Goal: Task Accomplishment & Management: Complete application form

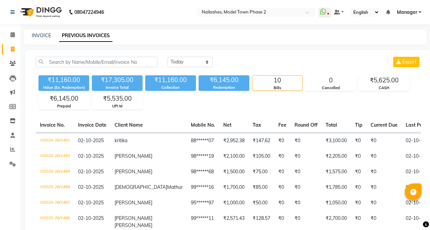
select select "yesterday"
click at [42, 37] on link "INVOICE" at bounding box center [41, 35] width 19 height 6
select select "service"
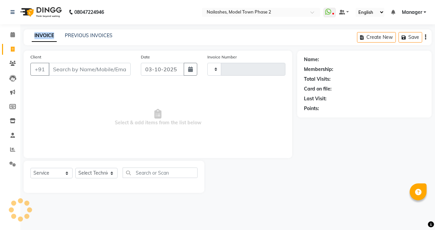
type input "1492"
select select "3840"
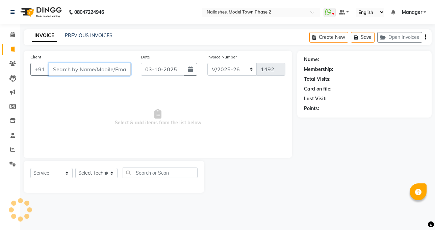
click at [74, 69] on input "Client" at bounding box center [90, 69] width 82 height 13
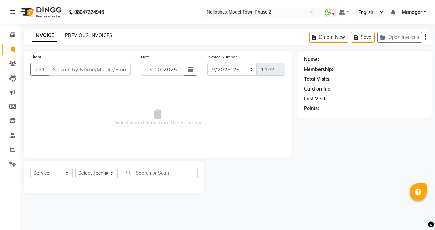
click at [86, 34] on link "PREVIOUS INVOICES" at bounding box center [89, 35] width 48 height 6
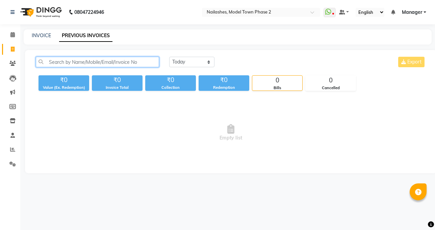
click at [86, 60] on input "text" at bounding box center [97, 62] width 123 height 10
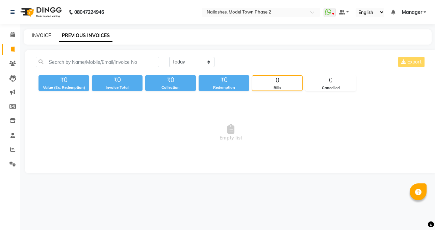
click at [40, 37] on link "INVOICE" at bounding box center [41, 35] width 19 height 6
select select "service"
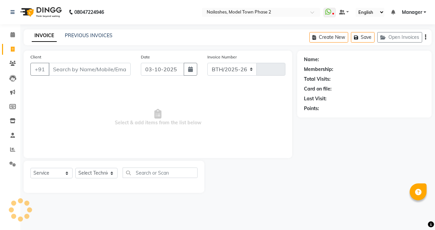
select select "3840"
type input "1492"
click at [81, 68] on input "Client" at bounding box center [90, 69] width 82 height 13
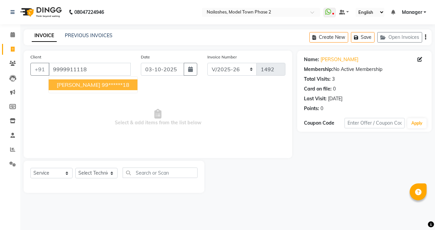
click at [69, 81] on button "konika 99******18" at bounding box center [93, 84] width 89 height 11
drag, startPoint x: 69, startPoint y: 81, endPoint x: 66, endPoint y: 80, distance: 3.5
click at [69, 81] on div "Client +91 9999911118 konika 99******18" at bounding box center [80, 67] width 110 height 28
type input "99******18"
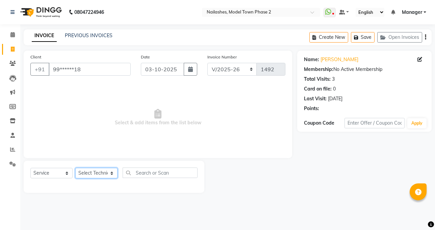
click at [82, 172] on select "Select Technician Jaspreet Kaur kajal Manager rohit shaan Sumit taniya" at bounding box center [96, 173] width 42 height 10
click at [78, 175] on select "Select Technician Jaspreet Kaur kajal Manager rohit shaan Sumit taniya" at bounding box center [96, 173] width 42 height 10
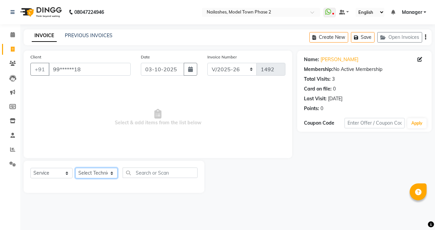
click at [78, 175] on select "Select Technician Jaspreet Kaur kajal Manager rohit shaan Sumit taniya" at bounding box center [96, 173] width 42 height 10
click at [78, 172] on select "Select Technician Jaspreet Kaur kajal Manager rohit shaan Sumit taniya" at bounding box center [96, 173] width 42 height 10
select select "86355"
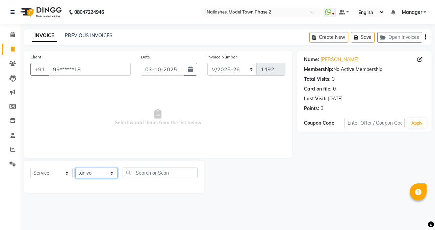
click at [75, 168] on select "Select Technician Jaspreet Kaur kajal Manager rohit shaan Sumit taniya" at bounding box center [96, 173] width 42 height 10
click at [95, 161] on div "Select Service Product Membership Package Voucher Prepaid Gift Card Select Tech…" at bounding box center [114, 177] width 181 height 32
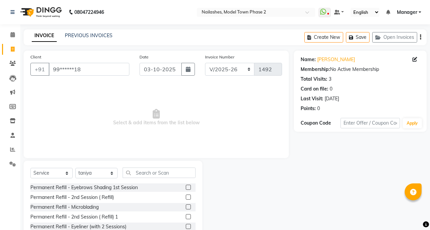
click at [170, 167] on div "Select Service Product Membership Package Voucher Prepaid Gift Card Select Tech…" at bounding box center [113, 211] width 179 height 100
drag, startPoint x: 170, startPoint y: 167, endPoint x: 165, endPoint y: 173, distance: 7.6
click at [169, 168] on div "Select Service Product Membership Package Voucher Prepaid Gift Card Select Tech…" at bounding box center [113, 211] width 179 height 100
click at [165, 173] on input "text" at bounding box center [159, 173] width 73 height 10
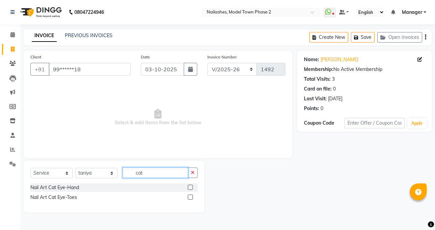
type input "cat"
click at [189, 188] on label at bounding box center [190, 187] width 5 height 5
click at [189, 188] on input "checkbox" at bounding box center [190, 187] width 4 height 4
click at [189, 188] on label at bounding box center [190, 187] width 5 height 5
click at [189, 188] on input "checkbox" at bounding box center [190, 187] width 4 height 4
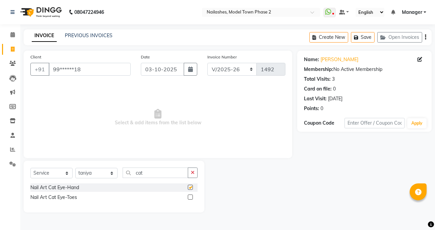
checkbox input "false"
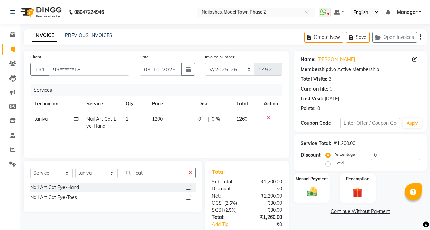
click at [159, 127] on td "1200" at bounding box center [171, 122] width 47 height 22
click at [148, 127] on td "1" at bounding box center [135, 122] width 26 height 22
select select "86355"
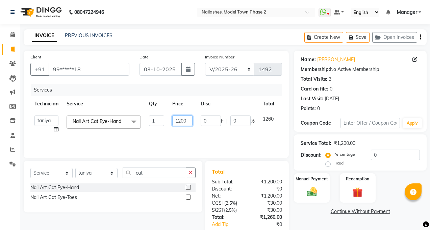
click at [190, 120] on input "1200" at bounding box center [182, 121] width 20 height 10
type input "1800"
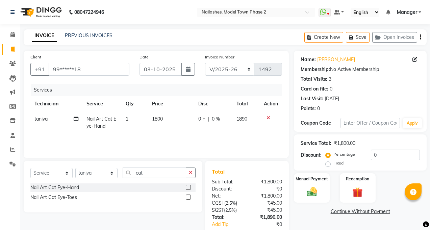
click at [189, 128] on td "1800" at bounding box center [171, 122] width 47 height 22
select select "86355"
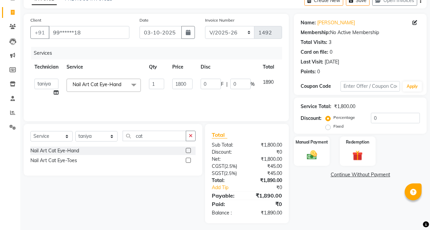
scroll to position [40, 0]
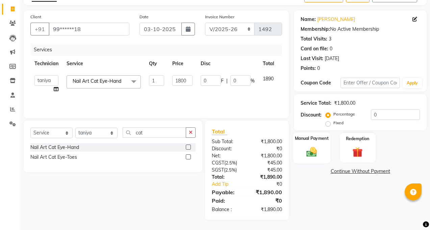
click at [308, 160] on div "Manual Payment" at bounding box center [311, 147] width 37 height 31
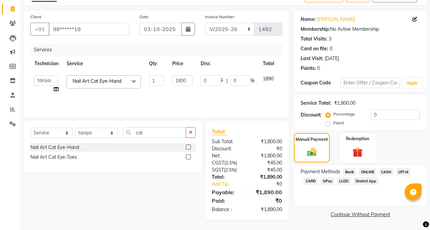
click at [371, 172] on span "ONLINE" at bounding box center [368, 172] width 18 height 8
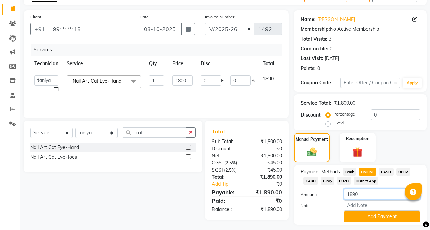
click at [370, 195] on input "1890" at bounding box center [382, 194] width 76 height 10
type input "1"
type input "890"
click at [370, 217] on button "Add Payment" at bounding box center [382, 216] width 76 height 10
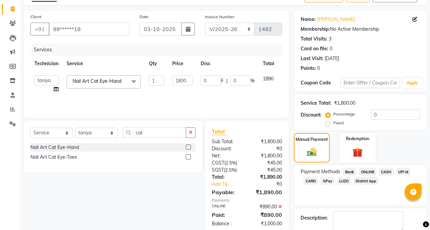
click at [384, 173] on span "CASH" at bounding box center [386, 172] width 15 height 8
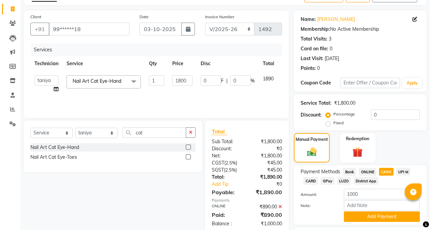
click at [384, 173] on span "CASH" at bounding box center [386, 172] width 15 height 8
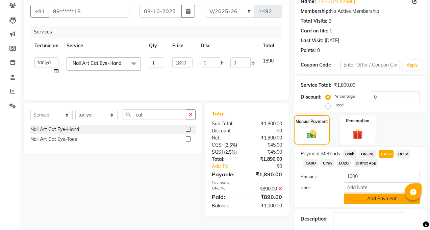
scroll to position [74, 0]
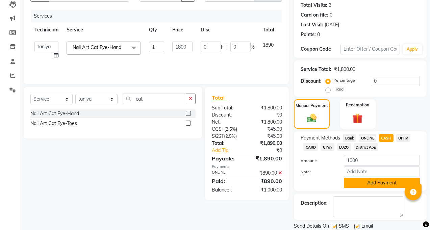
click at [381, 183] on button "Add Payment" at bounding box center [382, 183] width 76 height 10
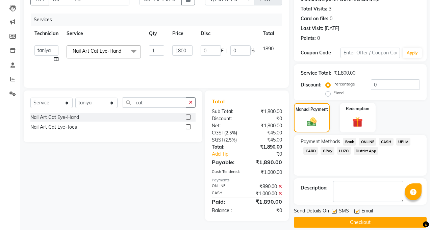
scroll to position [78, 0]
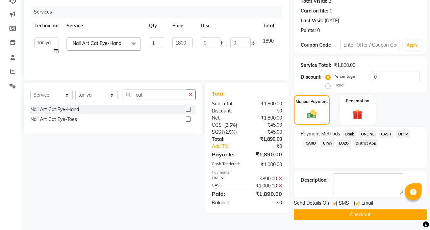
click at [386, 229] on main "INVOICE PREVIOUS INVOICES Create New Save Open Invoices Client +91 99******18 D…" at bounding box center [225, 90] width 410 height 279
click at [382, 214] on button "Checkout" at bounding box center [360, 214] width 133 height 10
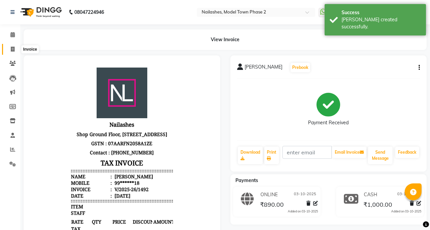
click at [12, 47] on icon at bounding box center [13, 49] width 4 height 5
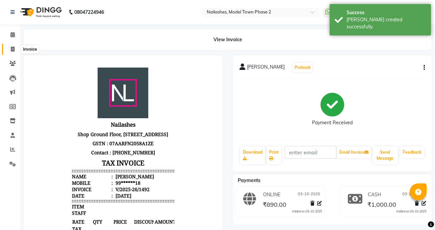
select select "service"
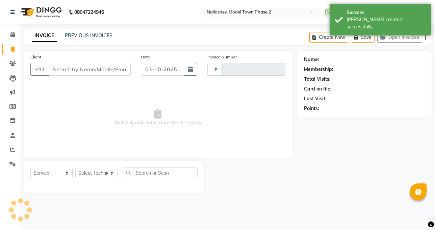
type input "1493"
select select "3840"
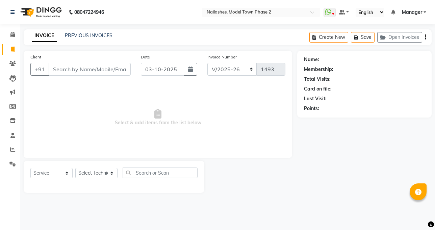
click at [88, 40] on div "INVOICE PREVIOUS INVOICES Create New Save Open Invoices" at bounding box center [228, 37] width 408 height 16
click at [86, 35] on link "PREVIOUS INVOICES" at bounding box center [89, 35] width 48 height 6
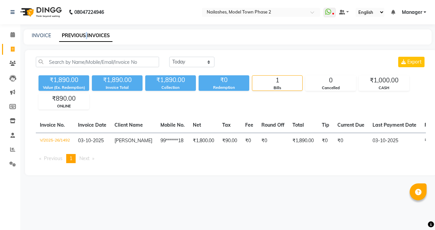
scroll to position [0, 158]
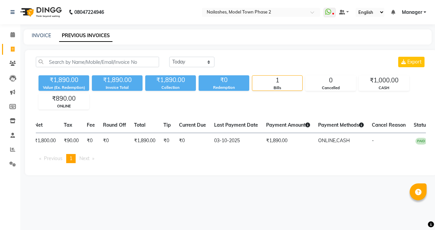
click at [47, 32] on div "INVOICE" at bounding box center [41, 35] width 19 height 7
click at [42, 38] on link "INVOICE" at bounding box center [41, 35] width 19 height 6
select select "service"
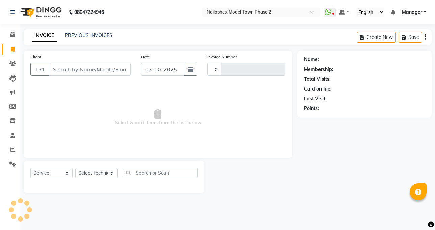
type input "1493"
select select "3840"
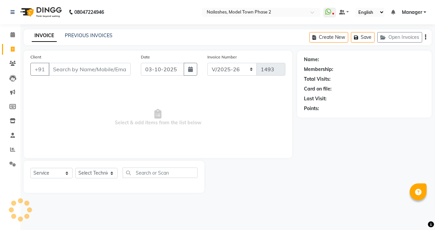
click at [78, 70] on input "Client" at bounding box center [90, 69] width 82 height 13
click at [107, 68] on input "Client" at bounding box center [90, 69] width 82 height 13
click at [85, 175] on select "Select Technician Jaspreet Kaur kajal Manager rohit shaan Sumit taniya" at bounding box center [96, 173] width 42 height 10
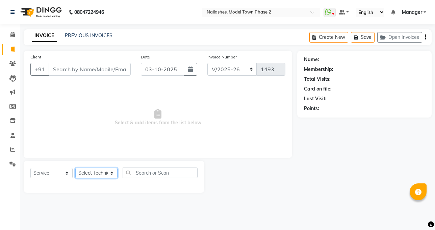
click at [85, 175] on select "Select Technician Jaspreet Kaur kajal Manager rohit shaan Sumit taniya" at bounding box center [96, 173] width 42 height 10
select select "87816"
click at [75, 168] on select "Select Technician Jaspreet Kaur kajal Manager rohit shaan Sumit taniya" at bounding box center [96, 173] width 42 height 10
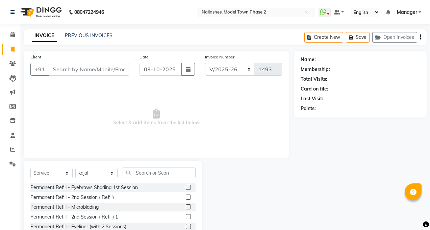
click at [153, 165] on div "Select Service Product Membership Package Voucher Prepaid Gift Card Select Tech…" at bounding box center [113, 211] width 179 height 100
drag, startPoint x: 153, startPoint y: 165, endPoint x: 144, endPoint y: 180, distance: 17.3
click at [153, 165] on div "Select Service Product Membership Package Voucher Prepaid Gift Card Select Tech…" at bounding box center [113, 211] width 179 height 100
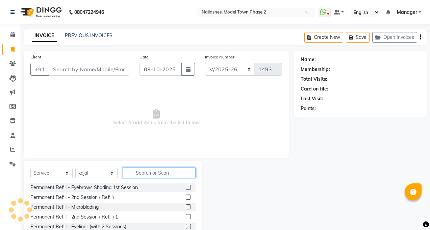
click at [140, 170] on input "text" at bounding box center [159, 173] width 73 height 10
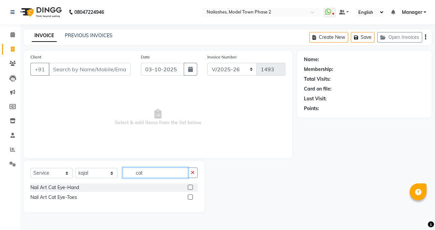
type input "cat"
click at [189, 185] on label at bounding box center [190, 187] width 5 height 5
click at [189, 185] on input "checkbox" at bounding box center [190, 187] width 4 height 4
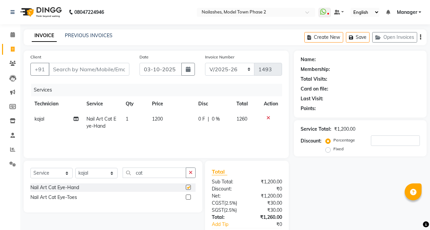
checkbox input "false"
click at [161, 121] on span "1200" at bounding box center [157, 119] width 11 height 6
select select "87816"
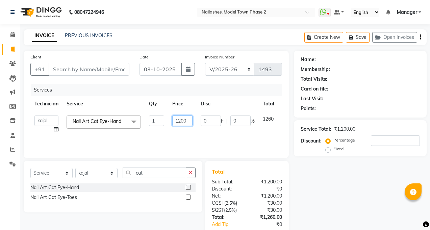
click at [189, 120] on input "1200" at bounding box center [182, 121] width 20 height 10
type input "1700"
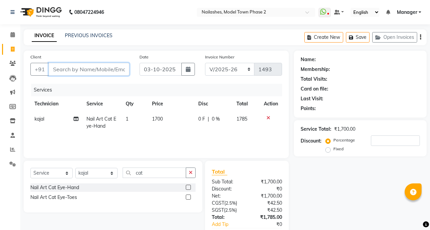
click at [99, 73] on input "Client" at bounding box center [89, 69] width 81 height 13
type input "9"
type input "0"
type input "9650939317"
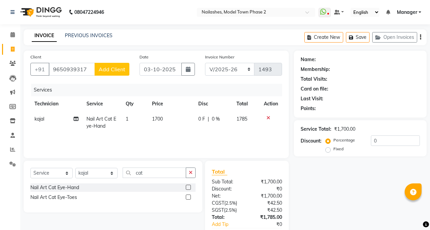
click at [121, 72] on span "Add Client" at bounding box center [112, 69] width 27 height 7
select select "21"
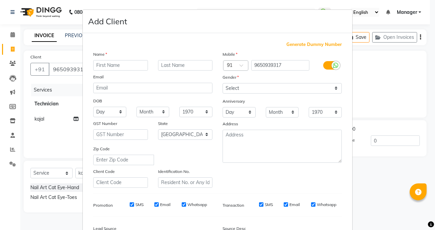
click at [121, 67] on input "text" at bounding box center [120, 65] width 55 height 10
type input "tanvi"
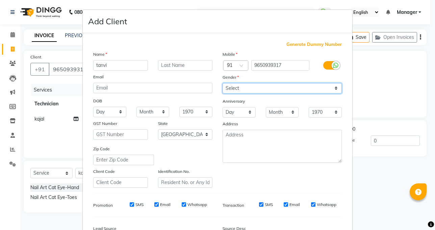
click at [230, 87] on select "Select Male Female Other Prefer Not To Say" at bounding box center [282, 88] width 119 height 10
select select "female"
click at [223, 83] on select "Select Male Female Other Prefer Not To Say" at bounding box center [282, 88] width 119 height 10
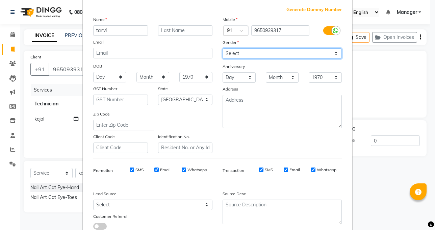
scroll to position [68, 0]
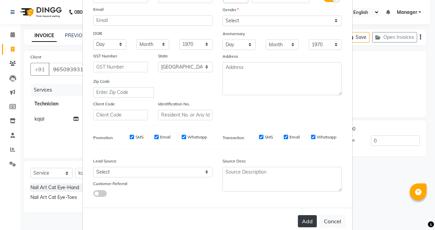
click at [308, 225] on button "Add" at bounding box center [307, 221] width 19 height 12
click at [308, 225] on div "Add Cancel" at bounding box center [218, 221] width 270 height 27
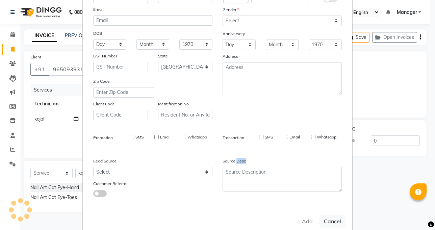
type input "96******17"
select select
select select "null"
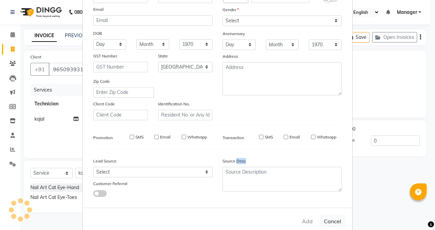
select select
checkbox input "false"
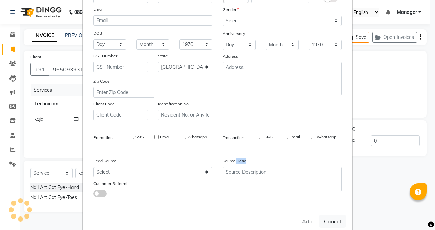
checkbox input "false"
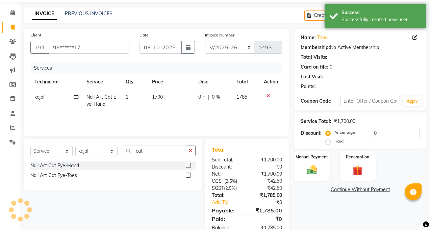
scroll to position [34, 0]
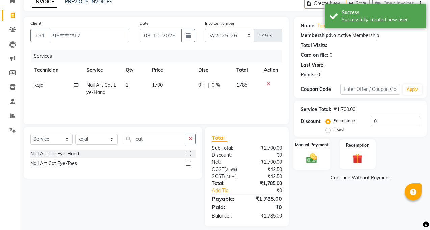
click at [310, 141] on div "Manual Payment" at bounding box center [311, 154] width 37 height 31
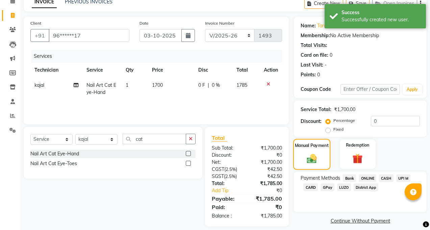
click at [310, 141] on div "Manual Payment" at bounding box center [311, 154] width 37 height 31
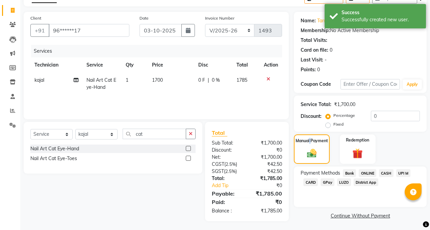
scroll to position [40, 0]
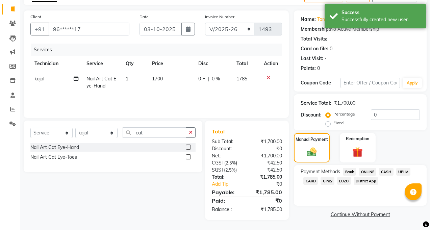
click at [385, 171] on span "CASH" at bounding box center [386, 172] width 15 height 8
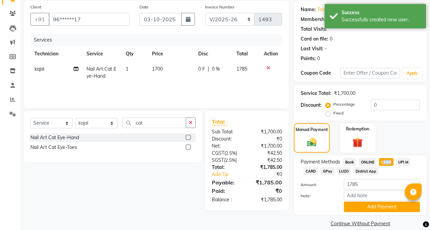
scroll to position [59, 0]
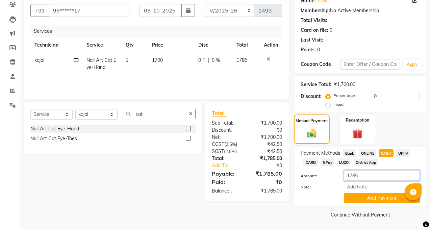
click at [371, 176] on input "1785" at bounding box center [382, 175] width 76 height 10
type input "1700"
click at [371, 200] on button "Add Payment" at bounding box center [382, 198] width 76 height 10
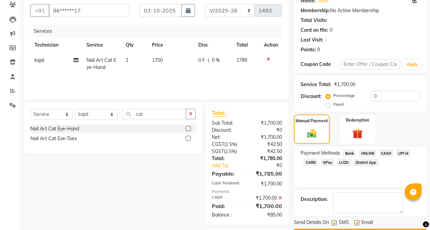
click at [364, 152] on span "ONLINE" at bounding box center [368, 153] width 18 height 8
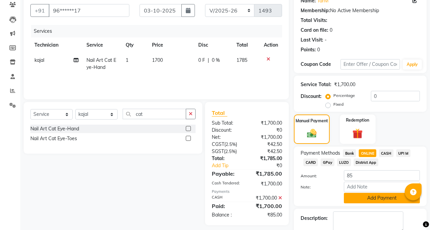
click at [374, 197] on button "Add Payment" at bounding box center [382, 198] width 76 height 10
click at [374, 211] on textarea at bounding box center [368, 221] width 70 height 21
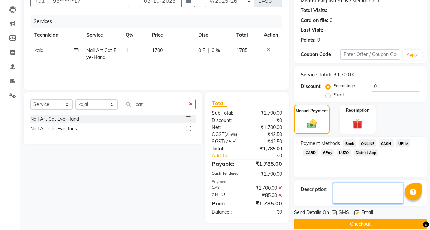
scroll to position [78, 0]
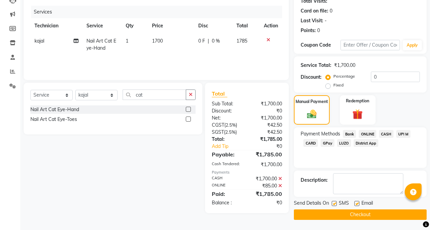
click at [370, 213] on button "Checkout" at bounding box center [360, 214] width 133 height 10
click at [370, 213] on div "Checkout" at bounding box center [360, 214] width 133 height 10
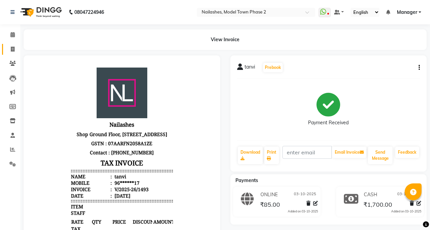
click at [5, 50] on link "Invoice" at bounding box center [10, 49] width 16 height 11
select select "service"
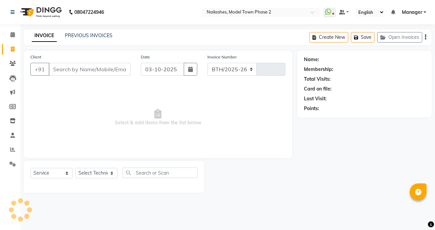
select select "3840"
type input "1494"
click at [96, 170] on select "Select Technician" at bounding box center [96, 173] width 42 height 10
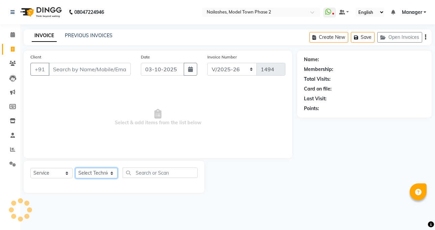
click at [96, 170] on select "Select Technician" at bounding box center [96, 173] width 42 height 10
click at [96, 170] on select "Select Technician Jaspreet Kaur kajal Manager rohit shaan Sumit taniya" at bounding box center [96, 173] width 42 height 10
click at [94, 172] on select "Select Technician Jaspreet Kaur kajal Manager rohit shaan Sumit taniya" at bounding box center [96, 173] width 42 height 10
select select "65819"
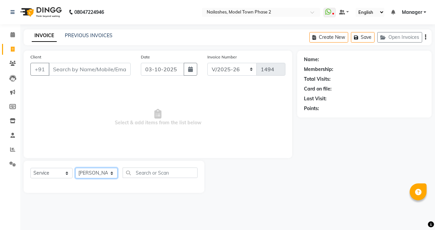
click at [75, 168] on select "Select Technician Jaspreet Kaur kajal Manager rohit shaan Sumit taniya" at bounding box center [96, 173] width 42 height 10
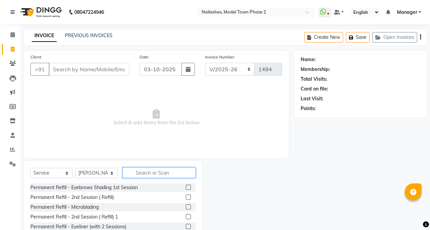
click at [123, 168] on input "text" at bounding box center [159, 173] width 73 height 10
click at [138, 173] on input "text" at bounding box center [159, 173] width 73 height 10
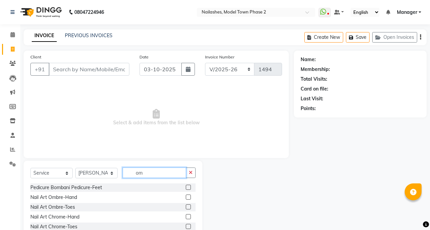
type input "om"
click at [187, 198] on label at bounding box center [188, 197] width 5 height 5
click at [187, 198] on input "checkbox" at bounding box center [188, 197] width 4 height 4
click at [187, 198] on label at bounding box center [188, 197] width 5 height 5
click at [187, 198] on input "checkbox" at bounding box center [188, 197] width 4 height 4
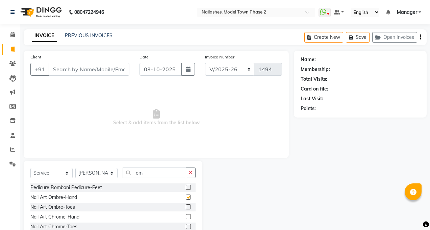
checkbox input "false"
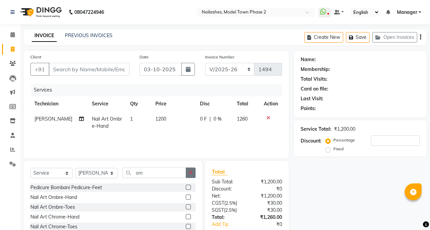
click at [190, 177] on button "button" at bounding box center [191, 173] width 10 height 10
drag, startPoint x: 190, startPoint y: 177, endPoint x: 176, endPoint y: 157, distance: 24.7
click at [186, 177] on input "om" at bounding box center [155, 173] width 64 height 10
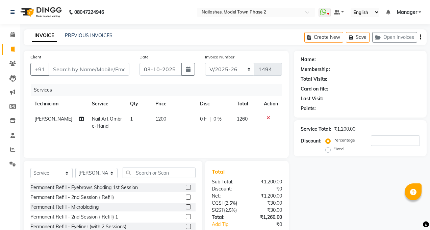
click at [155, 132] on td "1200" at bounding box center [173, 122] width 45 height 22
select select "65819"
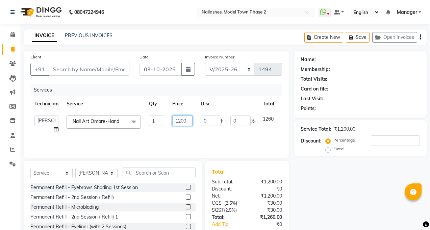
click at [190, 119] on input "1200" at bounding box center [182, 121] width 20 height 10
type input "1700"
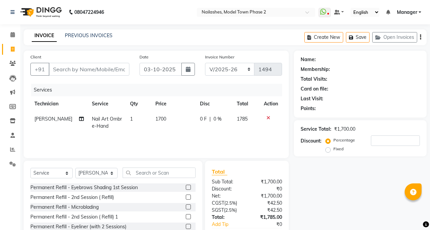
click at [188, 135] on div "Services Technician Service Qty Price Disc Total Action shaan Nail Art Ombre-Ha…" at bounding box center [156, 118] width 252 height 68
click at [178, 170] on input "text" at bounding box center [159, 173] width 73 height 10
click at [113, 170] on select "Select Technician Jaspreet Kaur kajal Manager rohit shaan Sumit taniya" at bounding box center [96, 173] width 42 height 10
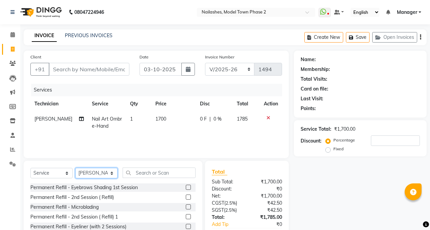
click at [113, 170] on select "Select Technician Jaspreet Kaur kajal Manager rohit shaan Sumit taniya" at bounding box center [96, 173] width 42 height 10
select select "85506"
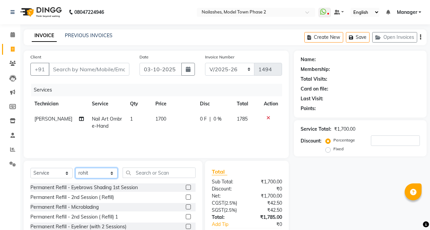
click at [75, 168] on select "Select Technician Jaspreet Kaur kajal Manager rohit shaan Sumit taniya" at bounding box center [96, 173] width 42 height 10
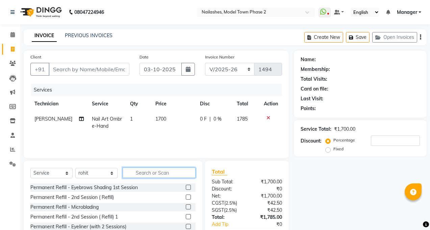
click at [132, 174] on input "text" at bounding box center [159, 173] width 73 height 10
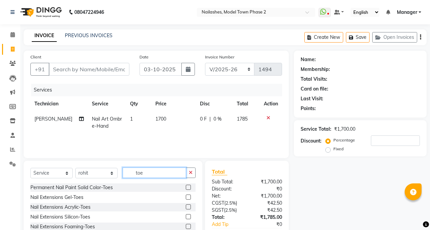
type input "toe"
click at [186, 187] on label at bounding box center [188, 187] width 5 height 5
click at [186, 187] on input "checkbox" at bounding box center [188, 187] width 4 height 4
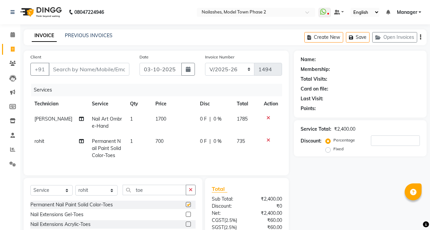
click at [182, 187] on div "Select Service Product Membership Package Voucher Prepaid Gift Card Select Tech…" at bounding box center [113, 228] width 179 height 100
checkbox input "false"
click at [155, 142] on span "700" at bounding box center [159, 141] width 8 height 6
click at [151, 142] on td "1" at bounding box center [138, 148] width 25 height 29
select select "85506"
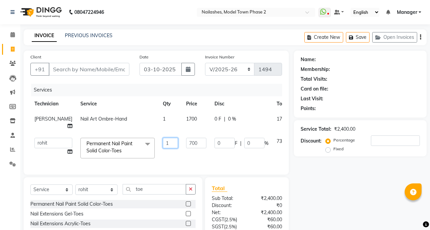
click at [166, 139] on td "1" at bounding box center [170, 148] width 23 height 29
click at [166, 139] on tr "Jaspreet Kaur kajal Manager rohit shaan Sumit taniya Permanent Nail Paint Solid…" at bounding box center [172, 148] width 284 height 29
click at [182, 139] on td "700" at bounding box center [196, 148] width 28 height 29
select select "85506"
click at [186, 138] on input "700" at bounding box center [196, 143] width 20 height 10
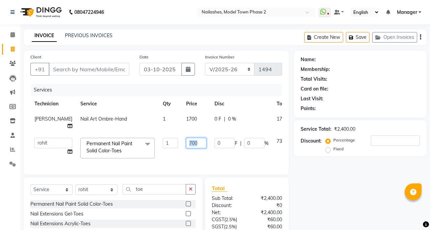
click at [186, 138] on input "700" at bounding box center [196, 143] width 20 height 10
type input "7"
type input "500"
click at [182, 150] on td "500" at bounding box center [196, 148] width 28 height 29
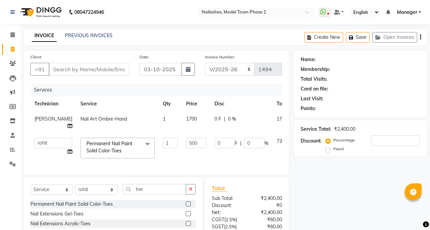
select select "85506"
click at [101, 185] on select "Select Technician Jaspreet Kaur kajal Manager rohit shaan Sumit taniya" at bounding box center [96, 189] width 42 height 10
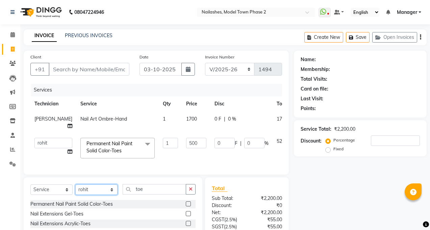
click at [101, 185] on select "Select Technician Jaspreet Kaur kajal Manager rohit shaan Sumit taniya" at bounding box center [96, 189] width 42 height 10
click at [100, 181] on div "Select Service Product Membership Package Voucher Prepaid Gift Card Select Tech…" at bounding box center [113, 227] width 179 height 100
click at [102, 187] on select "Select Technician Jaspreet Kaur kajal Manager rohit shaan Sumit taniya" at bounding box center [96, 189] width 42 height 10
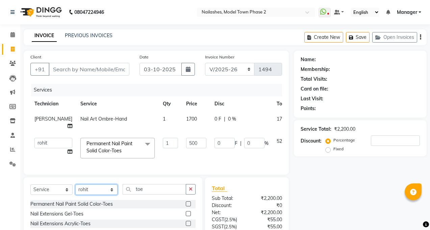
click at [102, 187] on select "Select Technician Jaspreet Kaur kajal Manager rohit shaan Sumit taniya" at bounding box center [96, 189] width 42 height 10
select select "34505"
click at [75, 184] on select "Select Technician Jaspreet Kaur kajal Manager rohit shaan Sumit taniya" at bounding box center [96, 189] width 42 height 10
click at [100, 171] on div "Client +91 Date 03-10-2025 Invoice Number BTH/2025-26 RED/2025-26 V/2025 V/2025…" at bounding box center [156, 113] width 265 height 124
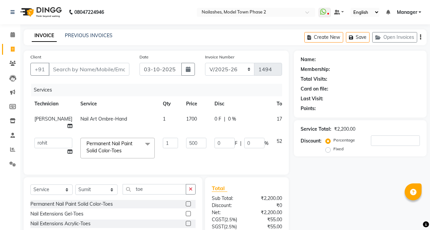
click at [100, 171] on div "Client +91 Date 03-10-2025 Invoice Number BTH/2025-26 RED/2025-26 V/2025 V/2025…" at bounding box center [156, 113] width 265 height 124
click at [162, 187] on input "toe" at bounding box center [155, 189] width 64 height 10
click at [190, 184] on button "button" at bounding box center [191, 189] width 10 height 10
drag, startPoint x: 190, startPoint y: 184, endPoint x: 179, endPoint y: 184, distance: 10.8
click at [186, 184] on input "toe" at bounding box center [155, 189] width 64 height 10
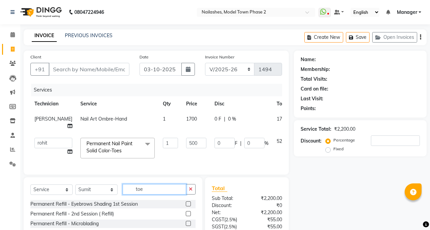
click at [186, 184] on input "toe" at bounding box center [155, 189] width 64 height 10
click at [169, 185] on input "text" at bounding box center [159, 189] width 73 height 10
click at [141, 184] on input "text" at bounding box center [159, 189] width 73 height 10
click at [142, 193] on div "Select Service Product Membership Package Voucher Prepaid Gift Card Select Tech…" at bounding box center [112, 192] width 165 height 16
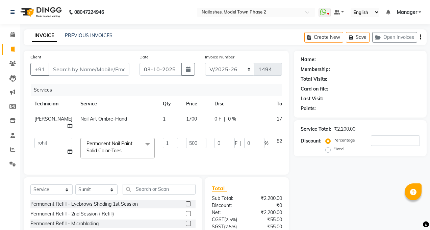
click at [142, 193] on div "Select Service Product Membership Package Voucher Prepaid Gift Card Select Tech…" at bounding box center [112, 192] width 165 height 16
click at [93, 184] on select "Select Technician Jaspreet Kaur kajal Manager rohit shaan Sumit taniya" at bounding box center [96, 189] width 42 height 10
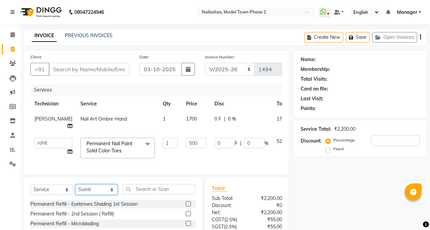
click at [93, 184] on select "Select Technician Jaspreet Kaur kajal Manager rohit shaan Sumit taniya" at bounding box center [96, 189] width 42 height 10
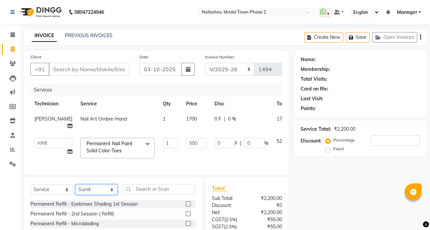
click at [93, 184] on select "Select Technician Jaspreet Kaur kajal Manager rohit shaan Sumit taniya" at bounding box center [96, 189] width 42 height 10
click at [97, 184] on select "Select Technician Jaspreet Kaur kajal Manager rohit shaan Sumit taniya" at bounding box center [96, 189] width 42 height 10
select select "86355"
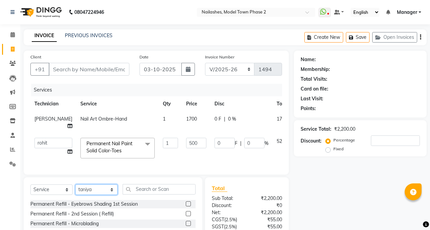
click at [75, 184] on select "Select Technician Jaspreet Kaur kajal Manager rohit shaan Sumit taniya" at bounding box center [96, 189] width 42 height 10
click at [97, 178] on div "Select Service Product Membership Package Voucher Prepaid Gift Card Select Tech…" at bounding box center [113, 227] width 179 height 100
click at [130, 186] on input "text" at bounding box center [159, 189] width 73 height 10
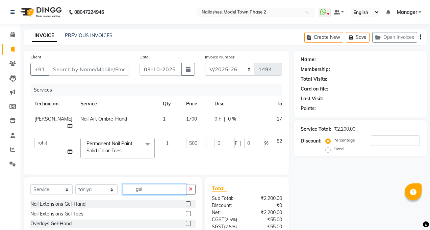
type input "gel"
click at [186, 203] on label at bounding box center [188, 203] width 5 height 5
click at [186, 203] on input "checkbox" at bounding box center [188, 204] width 4 height 4
click at [181, 195] on input "gel" at bounding box center [155, 189] width 64 height 10
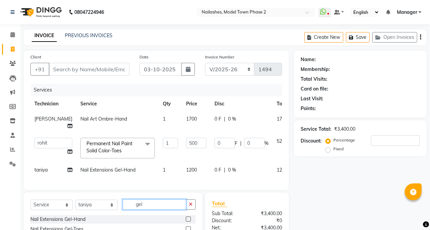
checkbox input "false"
click at [182, 163] on td "1200" at bounding box center [196, 170] width 28 height 15
select select "86355"
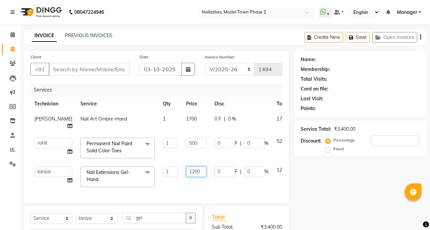
drag, startPoint x: 188, startPoint y: 168, endPoint x: 186, endPoint y: 164, distance: 3.9
click at [187, 167] on input "1200" at bounding box center [196, 172] width 20 height 10
click at [186, 167] on input "1200" at bounding box center [196, 172] width 20 height 10
type input "1"
type input "500"
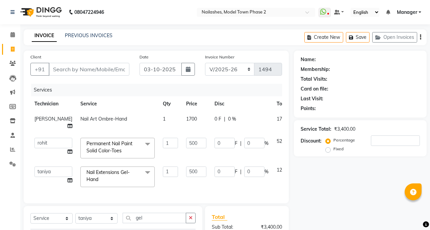
click at [182, 178] on div "Services Technician Service Qty Price Disc Total Action shaan Nail Art Ombre-Ha…" at bounding box center [156, 140] width 252 height 113
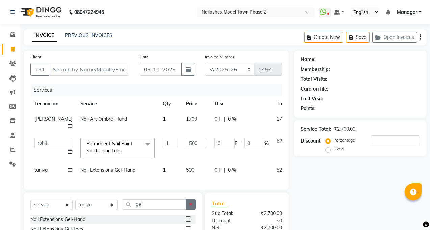
click at [190, 203] on icon "button" at bounding box center [191, 204] width 4 height 5
click at [186, 203] on input "gel" at bounding box center [155, 204] width 64 height 10
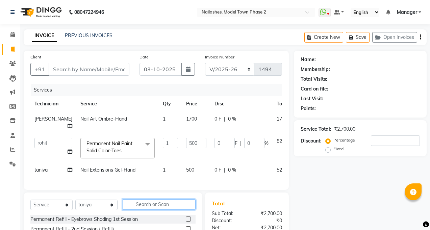
click at [162, 199] on input "text" at bounding box center [159, 204] width 73 height 10
click at [93, 204] on select "Select Technician Jaspreet Kaur kajal Manager rohit shaan Sumit taniya" at bounding box center [96, 205] width 42 height 10
select select "34505"
click at [75, 200] on select "Select Technician Jaspreet Kaur kajal Manager rohit shaan Sumit taniya" at bounding box center [96, 205] width 42 height 10
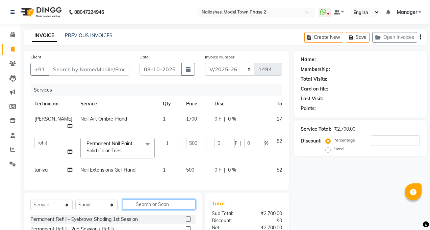
click at [135, 199] on input "text" at bounding box center [159, 204] width 73 height 10
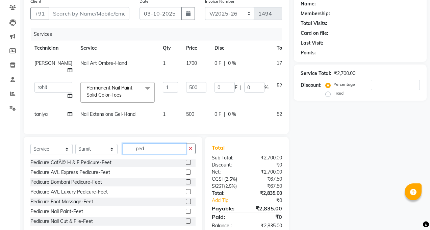
scroll to position [68, 0]
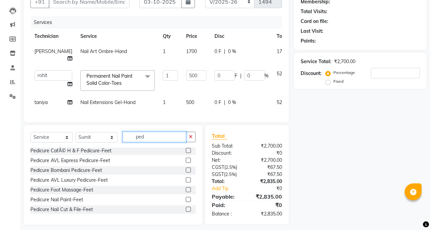
type input "ped"
click at [186, 158] on label at bounding box center [188, 160] width 5 height 5
click at [186, 158] on input "checkbox" at bounding box center [188, 160] width 4 height 4
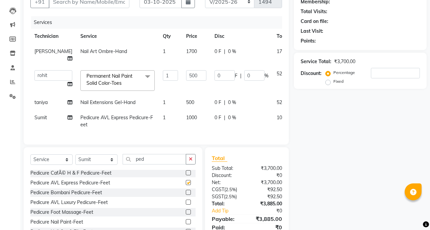
checkbox input "false"
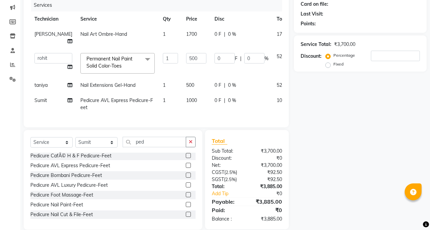
scroll to position [93, 0]
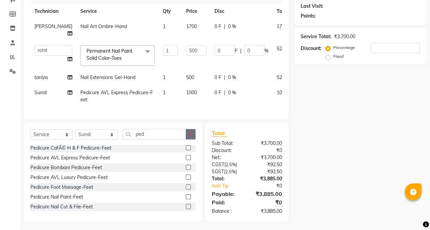
click at [189, 135] on button "button" at bounding box center [191, 134] width 10 height 10
drag, startPoint x: 189, startPoint y: 135, endPoint x: 164, endPoint y: 125, distance: 26.9
click at [186, 135] on input "ped" at bounding box center [155, 134] width 64 height 10
click at [159, 123] on div "Select Service Product Membership Package Voucher Prepaid Gift Card Select Tech…" at bounding box center [113, 172] width 179 height 100
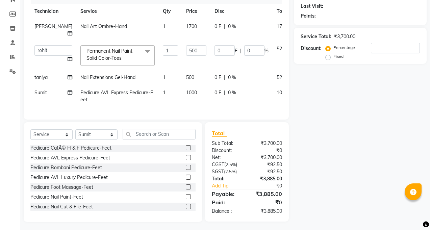
click at [159, 123] on div "Select Service Product Membership Package Voucher Prepaid Gift Card Select Tech…" at bounding box center [113, 172] width 179 height 100
click at [146, 129] on input "text" at bounding box center [159, 134] width 73 height 10
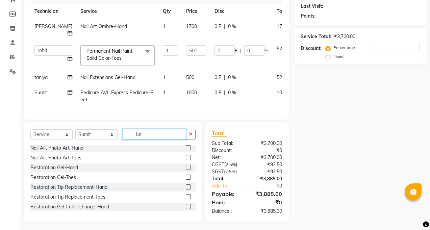
scroll to position [0, 0]
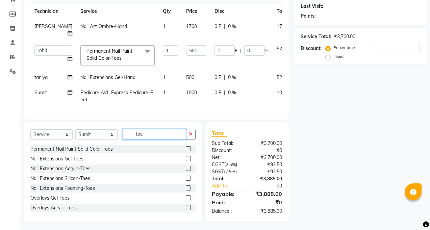
type input "toe"
click at [186, 147] on label at bounding box center [188, 148] width 5 height 5
click at [186, 147] on input "checkbox" at bounding box center [188, 149] width 4 height 4
click at [184, 147] on div "Select Service Product Membership Package Voucher Prepaid Gift Card Select Tech…" at bounding box center [113, 172] width 179 height 100
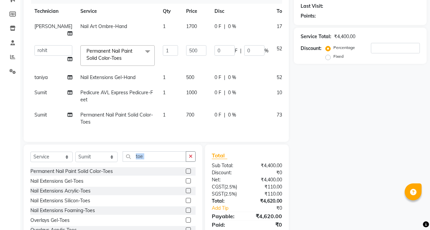
checkbox input "false"
click at [182, 111] on td "700" at bounding box center [196, 118] width 28 height 22
select select "34505"
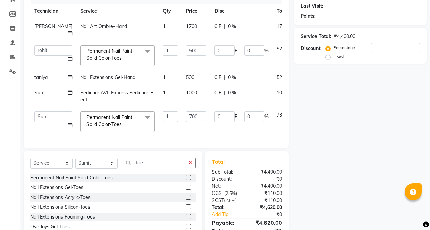
click at [189, 111] on input "700" at bounding box center [196, 116] width 20 height 10
type input "7"
type input "500"
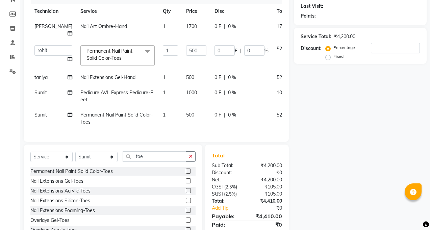
click at [198, 129] on div "Services Technician Service Qty Price Disc Total Action shaan Nail Art Ombre-Ha…" at bounding box center [156, 63] width 252 height 144
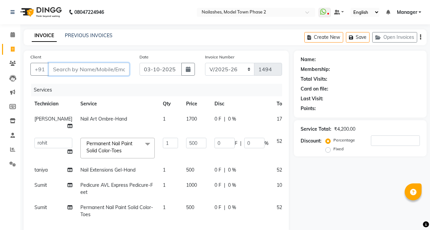
click at [105, 70] on input "Client" at bounding box center [89, 69] width 81 height 13
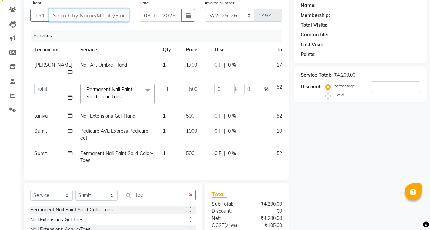
scroll to position [47, 0]
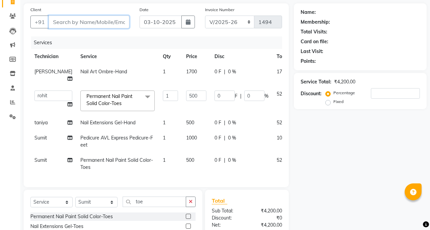
click at [95, 23] on input "Client" at bounding box center [89, 22] width 81 height 13
click at [115, 23] on input "Client" at bounding box center [89, 22] width 81 height 13
type input "8"
type input "0"
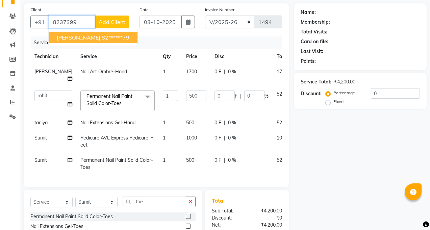
click at [102, 36] on ngb-highlight "82******79" at bounding box center [116, 37] width 28 height 7
type input "82******79"
click at [94, 36] on div "Client +91 82******79 Shrishti 82******79 Add Client Date 03-10-2025 Invoice Nu…" at bounding box center [156, 95] width 265 height 184
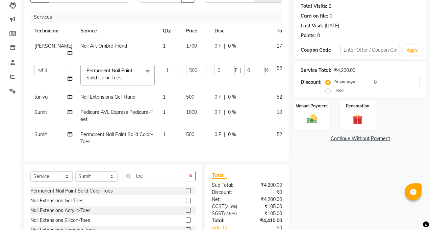
scroll to position [115, 0]
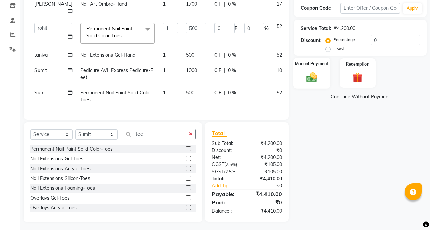
click at [301, 71] on div "Manual Payment" at bounding box center [311, 73] width 37 height 31
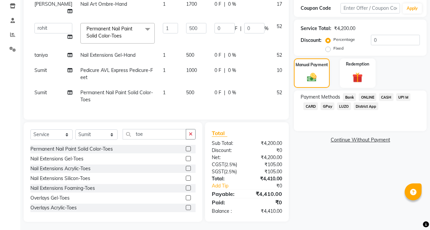
click at [383, 100] on span "CASH" at bounding box center [386, 97] width 15 height 8
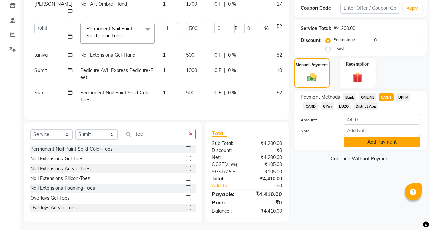
click at [382, 142] on button "Add Payment" at bounding box center [382, 142] width 76 height 10
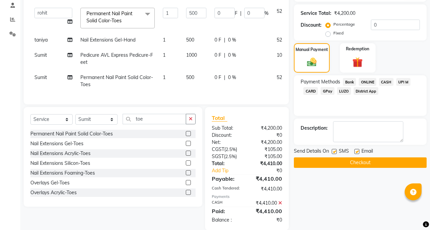
scroll to position [139, 0]
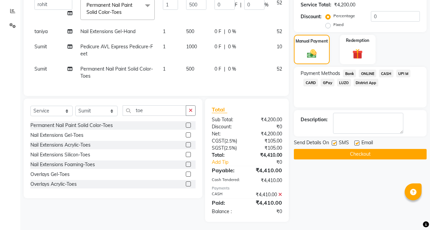
click at [323, 157] on button "Checkout" at bounding box center [360, 154] width 133 height 10
click at [323, 157] on div "Checkout" at bounding box center [360, 154] width 133 height 10
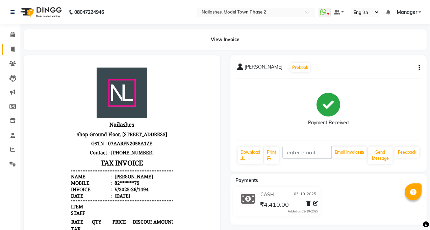
click at [15, 44] on link "Invoice" at bounding box center [10, 49] width 16 height 11
select select "service"
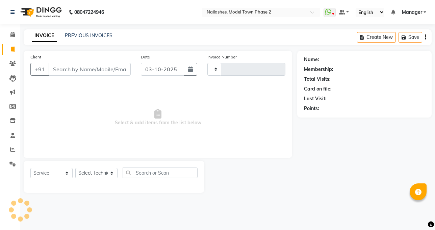
type input "1495"
select select "3840"
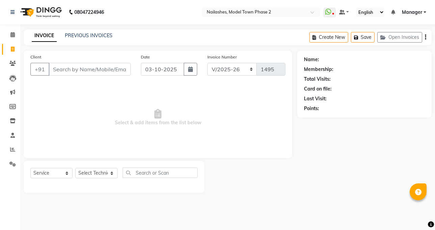
click at [58, 50] on main "INVOICE PREVIOUS INVOICES Create New Save Open Invoices Client +91 Date 03-10-2…" at bounding box center [227, 116] width 415 height 174
click at [84, 54] on div "Client +91" at bounding box center [80, 67] width 110 height 28
click at [85, 55] on div "Client +91" at bounding box center [80, 67] width 110 height 28
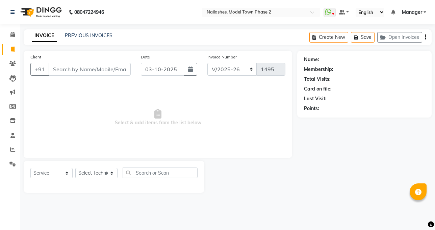
click at [90, 63] on div "Client +91" at bounding box center [80, 67] width 110 height 28
click at [91, 66] on input "Client" at bounding box center [90, 69] width 82 height 13
click at [92, 67] on input "Client" at bounding box center [90, 69] width 82 height 13
click at [95, 31] on div "INVOICE PREVIOUS INVOICES Create New Save Open Invoices" at bounding box center [228, 37] width 408 height 16
click at [94, 36] on link "PREVIOUS INVOICES" at bounding box center [89, 35] width 48 height 6
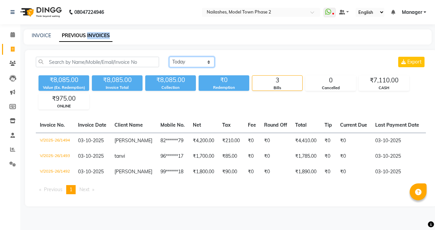
click at [199, 60] on select "Today Yesterday Custom Range" at bounding box center [191, 62] width 45 height 10
select select "yesterday"
click at [169, 57] on select "Today Yesterday Custom Range" at bounding box center [191, 62] width 45 height 10
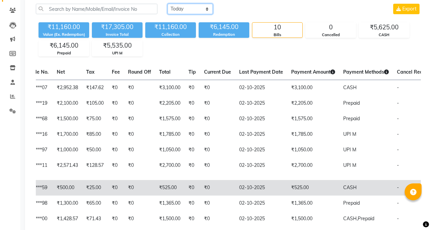
scroll to position [87, 0]
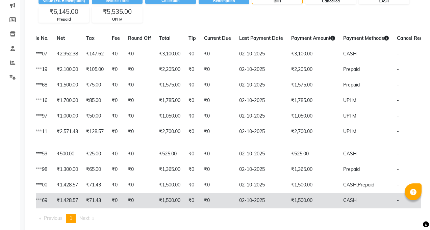
click at [287, 208] on td "₹1,500.00" at bounding box center [313, 201] width 52 height 16
click at [287, 205] on td "₹1,500.00" at bounding box center [313, 201] width 52 height 16
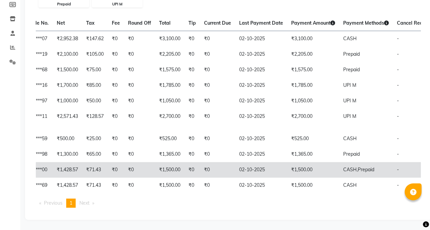
scroll to position [121, 0]
click at [200, 162] on td "₹0" at bounding box center [217, 170] width 35 height 16
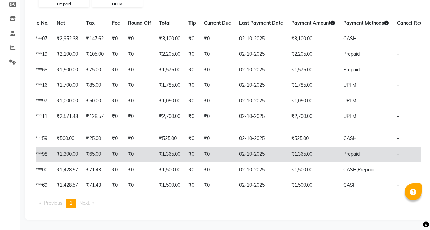
click at [200, 147] on td "₹0" at bounding box center [217, 155] width 35 height 16
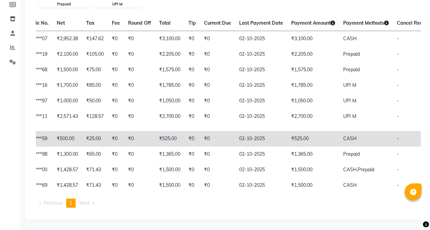
click at [200, 131] on td "₹0" at bounding box center [217, 139] width 35 height 16
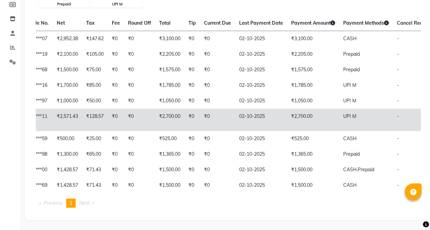
click at [155, 112] on td "₹2,700.00" at bounding box center [169, 120] width 29 height 22
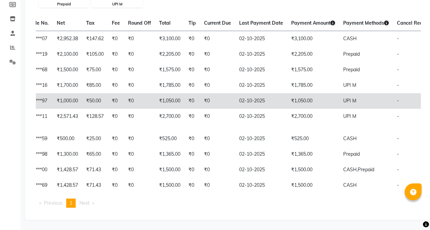
click at [200, 93] on td "₹0" at bounding box center [217, 101] width 35 height 16
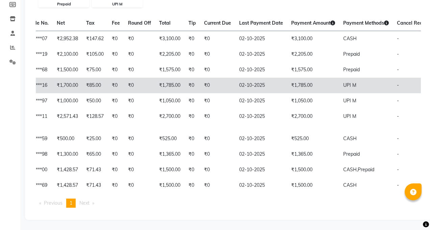
click at [200, 79] on td "₹0" at bounding box center [217, 86] width 35 height 16
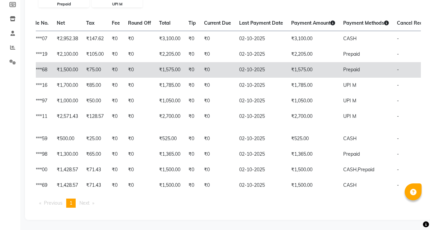
click at [155, 62] on td "₹1,575.00" at bounding box center [169, 70] width 29 height 16
click at [124, 62] on td "₹0" at bounding box center [139, 70] width 31 height 16
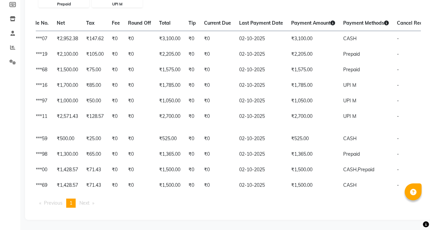
scroll to position [87, 0]
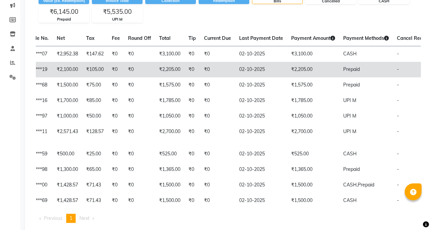
click at [155, 70] on td "₹2,205.00" at bounding box center [169, 70] width 29 height 16
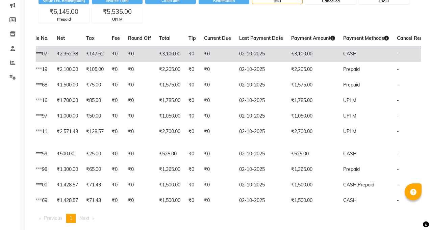
click at [155, 60] on td "₹3,100.00" at bounding box center [169, 54] width 29 height 16
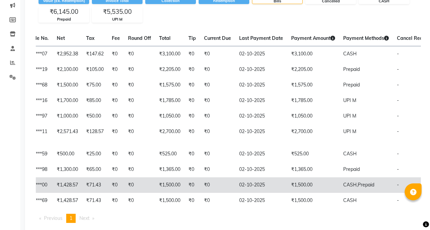
click at [124, 191] on td "₹0" at bounding box center [139, 185] width 31 height 16
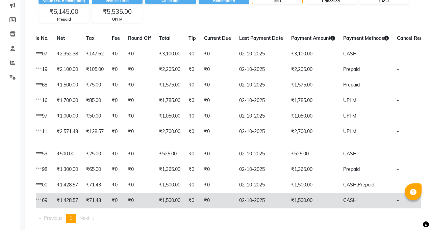
click at [155, 208] on td "₹1,500.00" at bounding box center [169, 201] width 29 height 16
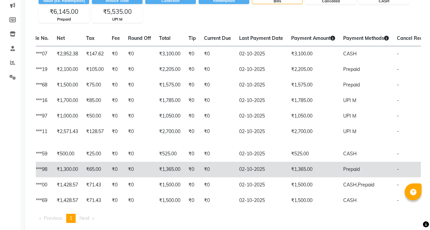
click at [155, 172] on td "₹1,365.00" at bounding box center [169, 170] width 29 height 16
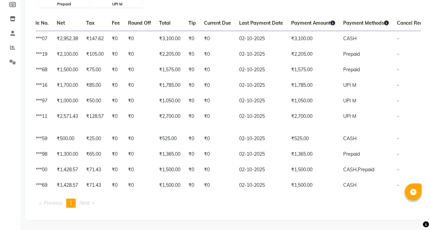
scroll to position [121, 0]
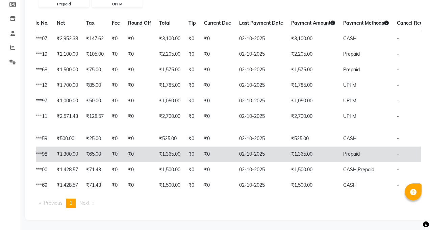
click at [235, 147] on td "02-10-2025" at bounding box center [261, 155] width 52 height 16
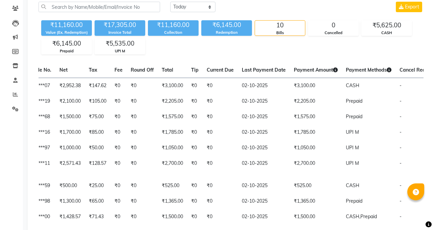
scroll to position [0, 0]
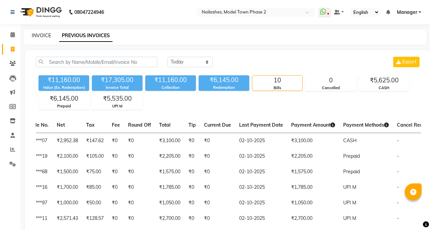
click at [40, 32] on div "INVOICE PREVIOUS INVOICES" at bounding box center [225, 36] width 403 height 15
click at [36, 38] on link "INVOICE" at bounding box center [41, 35] width 19 height 6
select select "service"
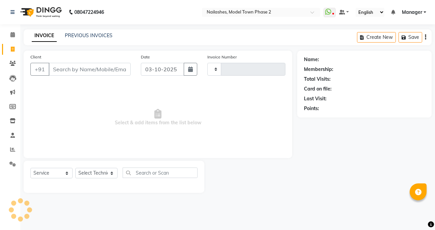
type input "1495"
select select "3840"
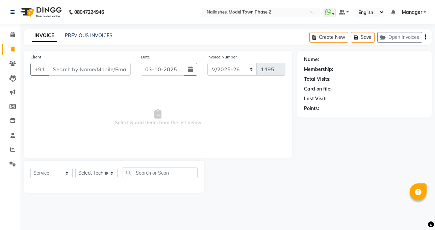
click at [107, 83] on div "Client +91 Date 03-10-2025 Invoice Number BTH/2025-26 RED/2025-26 V/2025 V/2025…" at bounding box center [158, 104] width 269 height 107
click at [67, 45] on main "INVOICE PREVIOUS INVOICES Create New Save Open Invoices Client +91 Date 03-10-2…" at bounding box center [227, 116] width 415 height 174
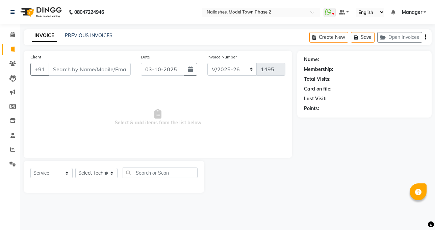
click at [67, 52] on div "Client +91 Date 03-10-2025 Invoice Number BTH/2025-26 RED/2025-26 V/2025 V/2025…" at bounding box center [158, 104] width 269 height 107
drag, startPoint x: 67, startPoint y: 52, endPoint x: 64, endPoint y: 64, distance: 12.0
click at [67, 54] on div "Client +91 Date 03-10-2025 Invoice Number BTH/2025-26 RED/2025-26 V/2025 V/2025…" at bounding box center [158, 104] width 269 height 107
click at [64, 64] on input "Client" at bounding box center [90, 69] width 82 height 13
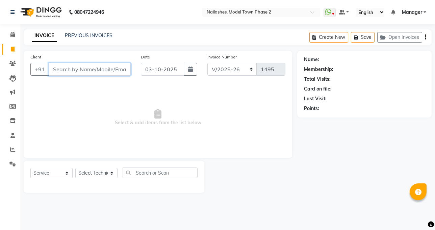
click at [64, 64] on input "Client" at bounding box center [90, 69] width 82 height 13
click at [66, 47] on main "INVOICE PREVIOUS INVOICES Create New Save Open Invoices Client +91 Date 03-10-2…" at bounding box center [227, 116] width 415 height 174
click at [76, 45] on main "INVOICE PREVIOUS INVOICES Create New Save Open Invoices Client +91 Date 03-10-2…" at bounding box center [227, 116] width 415 height 174
click at [80, 38] on link "PREVIOUS INVOICES" at bounding box center [89, 35] width 48 height 6
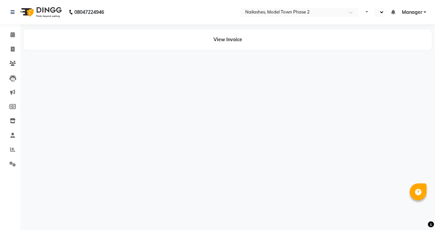
select select "en"
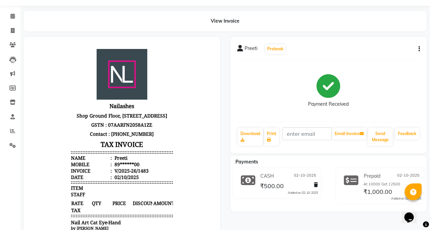
scroll to position [18, 0]
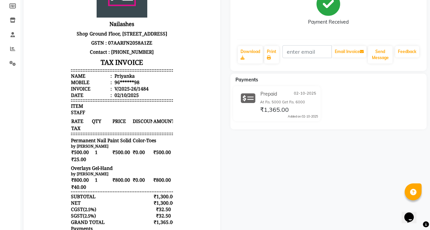
scroll to position [101, 0]
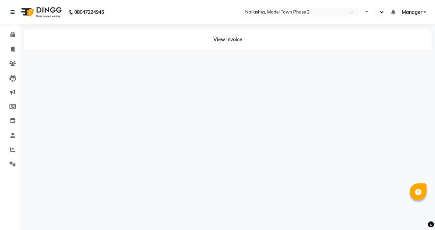
select select "en"
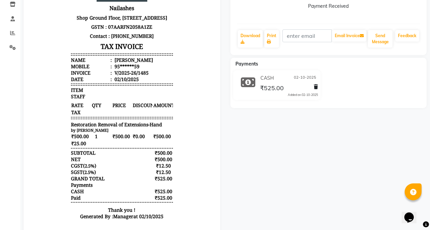
scroll to position [141, 0]
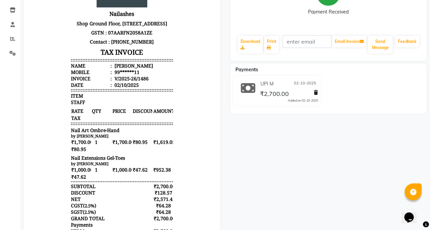
scroll to position [135, 0]
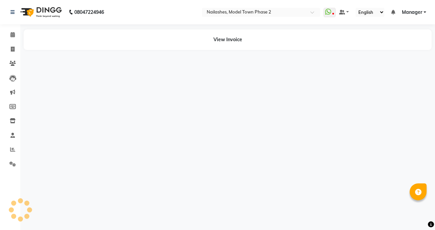
select select "en"
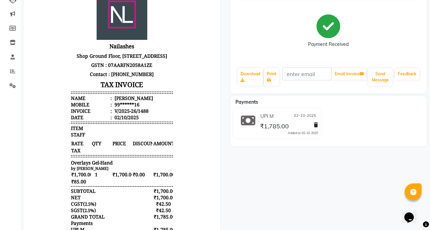
scroll to position [101, 0]
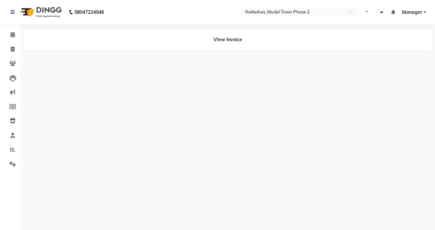
select select "en"
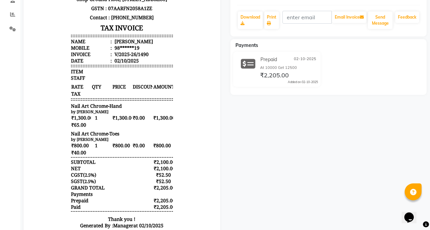
scroll to position [68, 0]
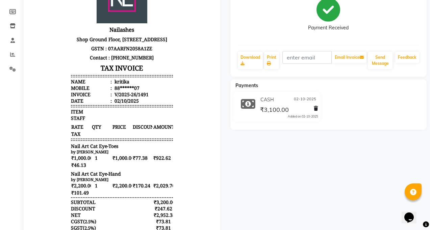
scroll to position [101, 0]
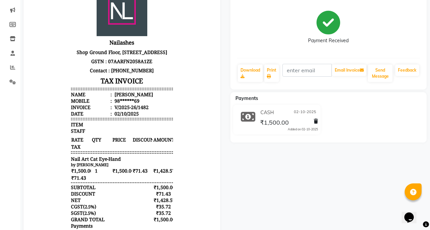
scroll to position [34, 0]
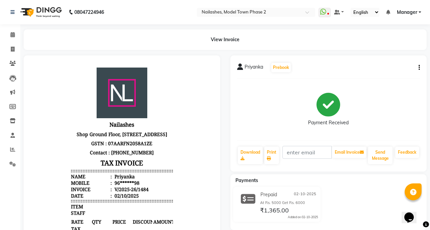
click at [419, 64] on div "Priyanka Prebook" at bounding box center [328, 67] width 183 height 11
drag, startPoint x: 419, startPoint y: 64, endPoint x: 418, endPoint y: 68, distance: 4.4
click at [418, 68] on div "Priyanka Prebook" at bounding box center [328, 67] width 183 height 11
click at [418, 68] on button "button" at bounding box center [418, 67] width 4 height 7
click at [395, 72] on div "Edit Item Staff" at bounding box center [386, 72] width 46 height 8
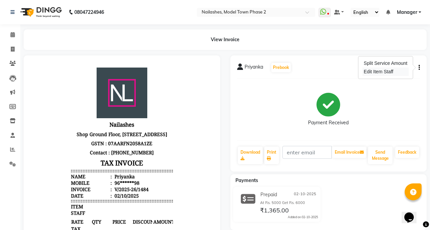
select select
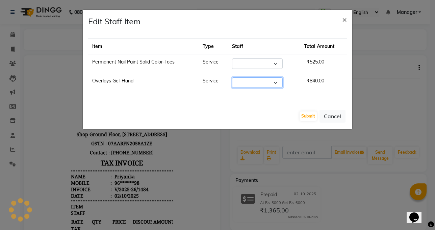
click at [272, 81] on select "Select" at bounding box center [257, 82] width 51 height 10
select select "Select"
click at [232, 77] on select "Select" at bounding box center [257, 82] width 51 height 10
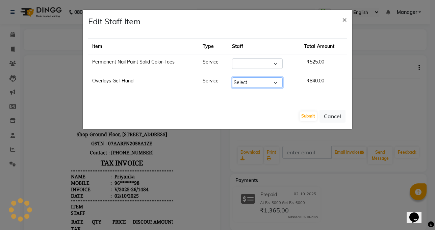
click at [274, 80] on select "Select" at bounding box center [257, 82] width 51 height 10
click at [100, 127] on div "Submit Cancel" at bounding box center [218, 116] width 270 height 27
click at [345, 20] on span "×" at bounding box center [344, 19] width 5 height 10
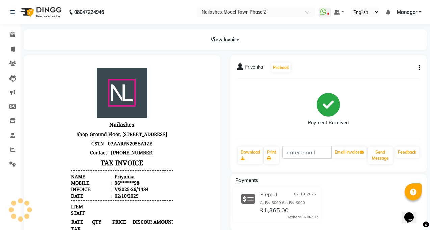
click at [419, 68] on icon "button" at bounding box center [419, 68] width 1 height 0
click at [387, 71] on div "Edit Item Staff" at bounding box center [386, 72] width 46 height 8
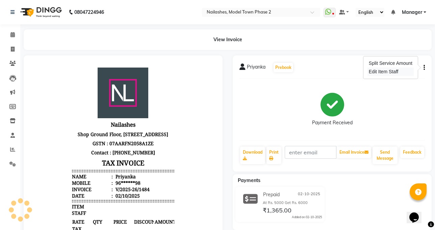
select select
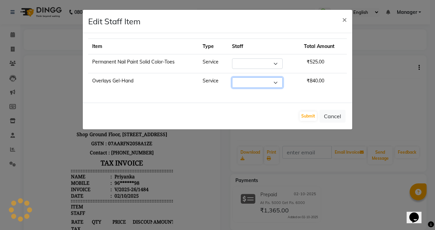
click at [261, 81] on select "Select" at bounding box center [257, 82] width 51 height 10
click at [331, 116] on button "Cancel" at bounding box center [333, 116] width 26 height 13
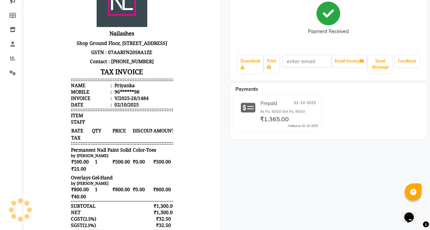
scroll to position [67, 0]
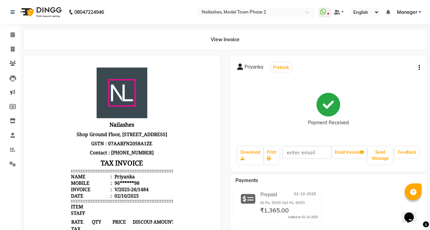
click at [419, 68] on icon "button" at bounding box center [419, 68] width 1 height 0
click at [385, 72] on div "Edit Item Staff" at bounding box center [386, 72] width 46 height 8
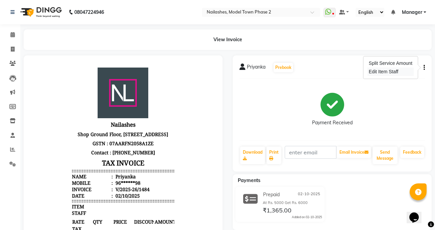
select select "85506"
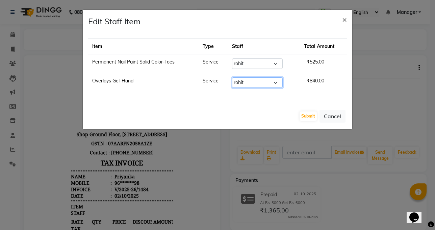
click at [234, 80] on select "Select Jaspreet Kaur kajal Manager rohit shaan Sumit taniya" at bounding box center [257, 82] width 51 height 10
select select "65819"
click at [232, 77] on select "Select Jaspreet Kaur kajal Manager rohit shaan Sumit taniya" at bounding box center [257, 82] width 51 height 10
click at [243, 138] on ngb-modal-window "Edit Staff Item × Item Type Staff Total Amount Permanent Nail Paint Solid Color…" at bounding box center [217, 115] width 435 height 230
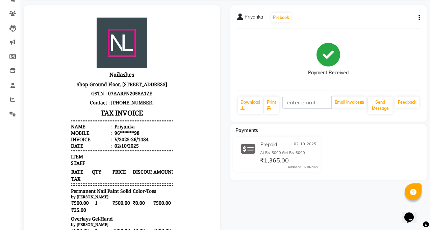
scroll to position [34, 0]
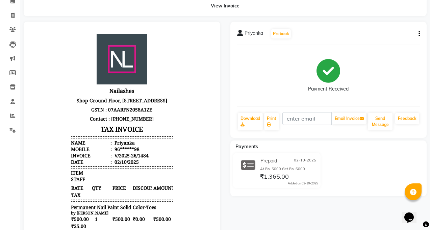
click at [418, 32] on button "button" at bounding box center [418, 33] width 4 height 7
click at [395, 40] on div "Edit Item Staff" at bounding box center [386, 38] width 46 height 8
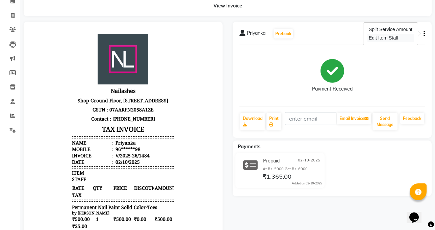
select select "85506"
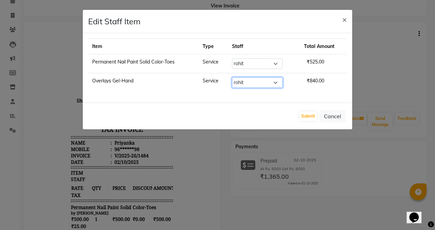
click at [271, 78] on select "Select Jaspreet Kaur kajal Manager rohit shaan Sumit taniya" at bounding box center [257, 82] width 51 height 10
click at [271, 79] on select "Select Jaspreet Kaur kajal Manager rohit shaan Sumit taniya" at bounding box center [257, 82] width 51 height 10
select select "65819"
click at [232, 77] on select "Select Jaspreet Kaur kajal Manager rohit shaan Sumit taniya" at bounding box center [257, 82] width 51 height 10
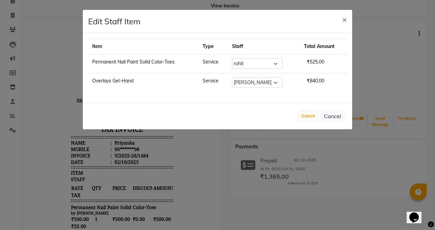
click at [242, 136] on ngb-modal-window "Edit Staff Item × Item Type Staff Total Amount Permanent Nail Paint Solid Color…" at bounding box center [217, 115] width 435 height 230
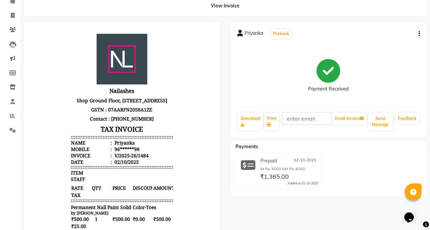
click at [418, 33] on button "button" at bounding box center [418, 33] width 4 height 7
click at [420, 34] on icon "button" at bounding box center [419, 34] width 1 height 0
click at [396, 36] on div "Edit Item Staff" at bounding box center [386, 38] width 46 height 8
select select "85506"
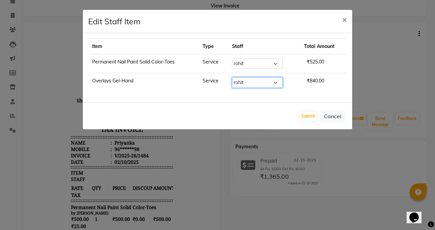
click at [273, 83] on select "Select Jaspreet Kaur kajal Manager rohit shaan Sumit taniya" at bounding box center [257, 82] width 51 height 10
select select "65819"
click at [232, 77] on select "Select Jaspreet Kaur kajal Manager rohit shaan Sumit taniya" at bounding box center [257, 82] width 51 height 10
click at [303, 116] on button "Submit" at bounding box center [308, 115] width 17 height 9
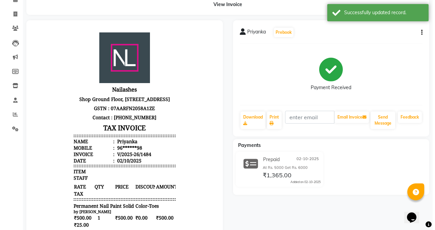
scroll to position [0, 0]
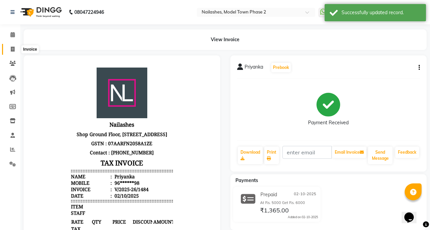
click at [11, 48] on icon at bounding box center [13, 49] width 4 height 5
select select "service"
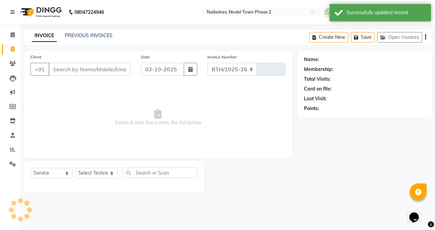
select select "3840"
type input "1495"
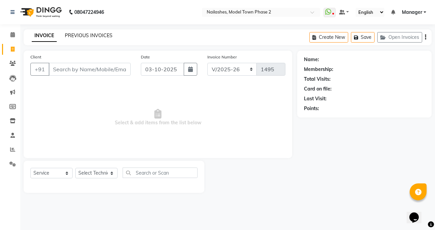
click at [95, 37] on link "PREVIOUS INVOICES" at bounding box center [89, 35] width 48 height 6
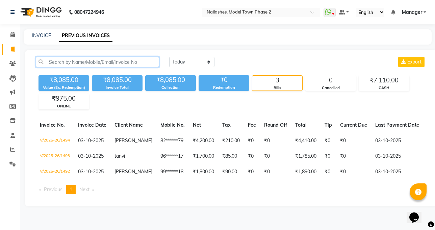
click at [101, 61] on input "text" at bounding box center [97, 62] width 123 height 10
